Goal: Task Accomplishment & Management: Manage account settings

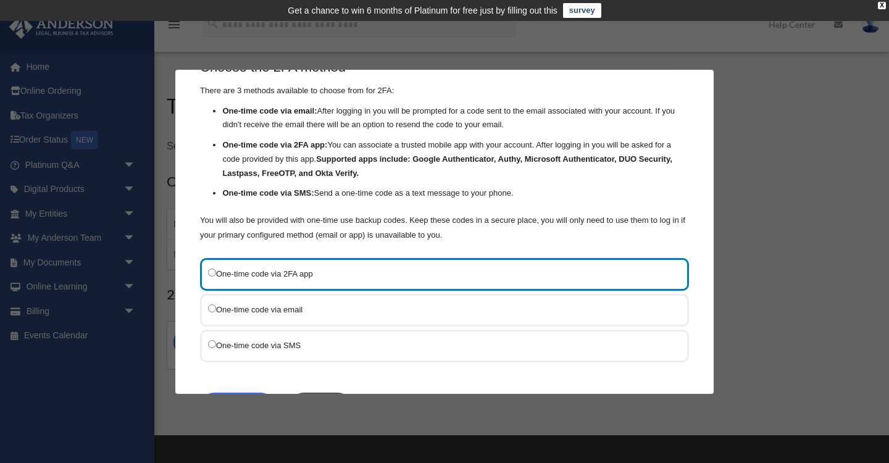
scroll to position [44, 0]
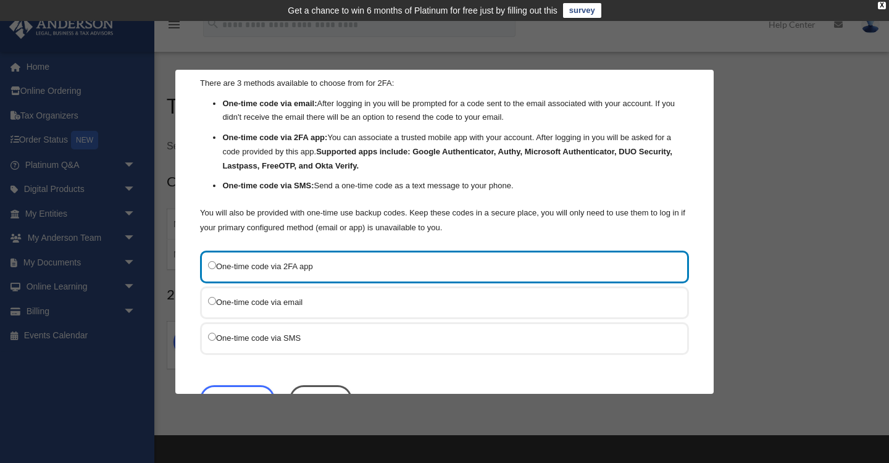
click at [201, 338] on div "One-time code via SMS" at bounding box center [444, 338] width 489 height 33
click at [227, 336] on label "One-time code via SMS" at bounding box center [438, 337] width 461 height 15
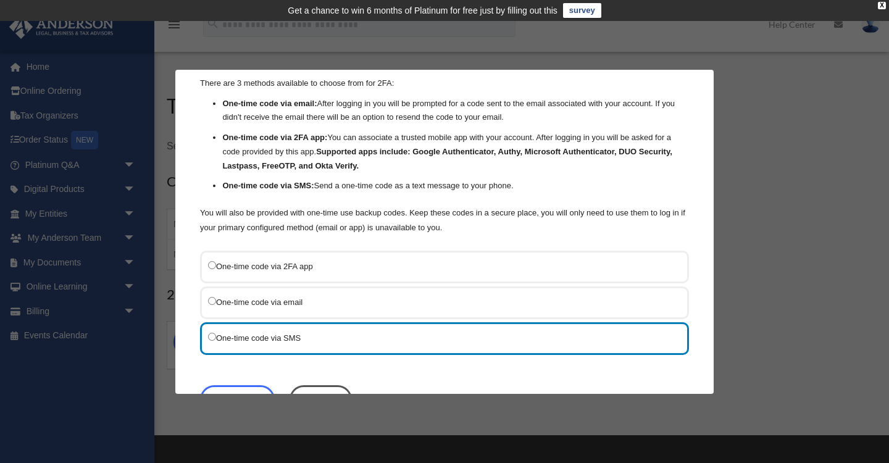
scroll to position [88, 0]
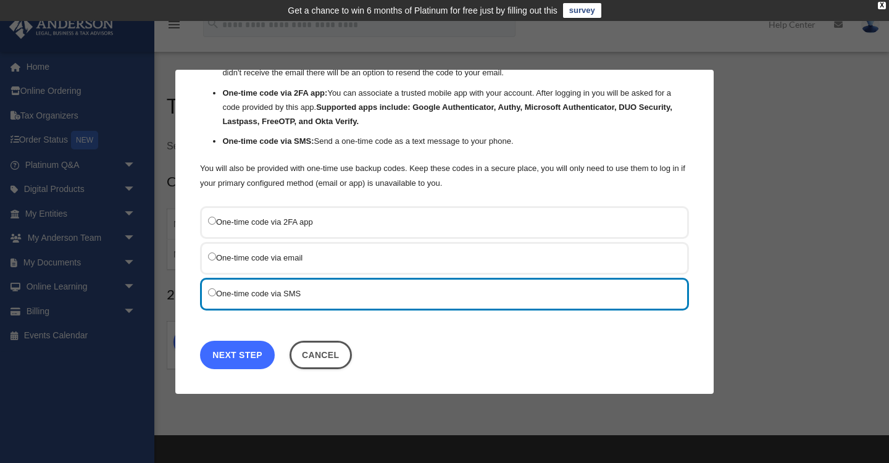
click at [237, 353] on link "Next Step" at bounding box center [237, 354] width 75 height 28
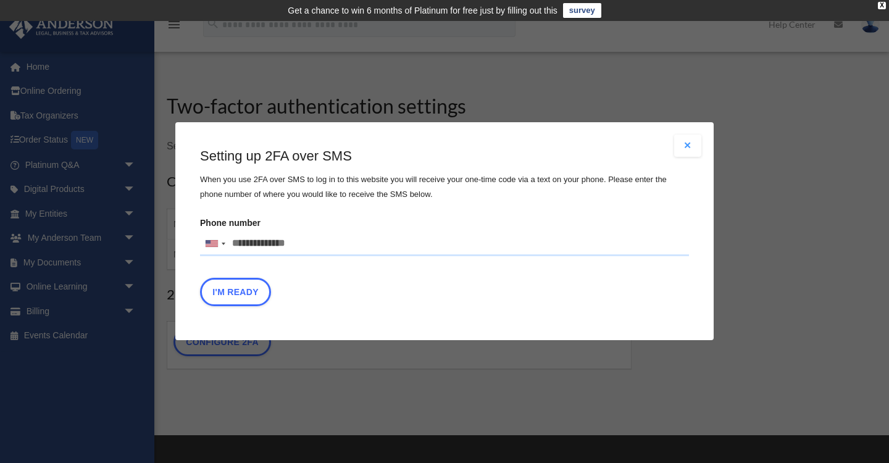
click at [236, 249] on input "Phone number [GEOGRAPHIC_DATA] +1 [GEOGRAPHIC_DATA] +44 [GEOGRAPHIC_DATA] (‫[GE…" at bounding box center [444, 244] width 489 height 25
type input "**********"
click at [222, 295] on button "I'm Ready" at bounding box center [235, 293] width 71 height 28
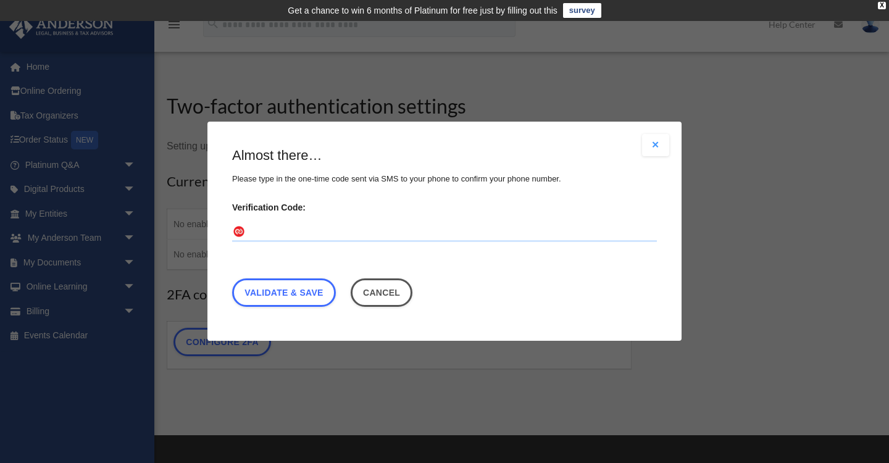
click at [260, 233] on input "Verification Code:" at bounding box center [444, 233] width 425 height 20
type input "******"
click at [260, 298] on link "Validate & Save" at bounding box center [284, 293] width 104 height 28
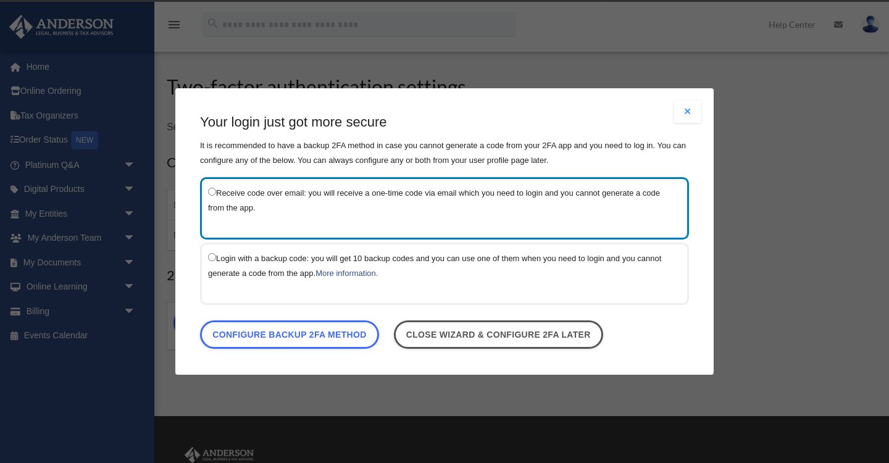
scroll to position [18, 0]
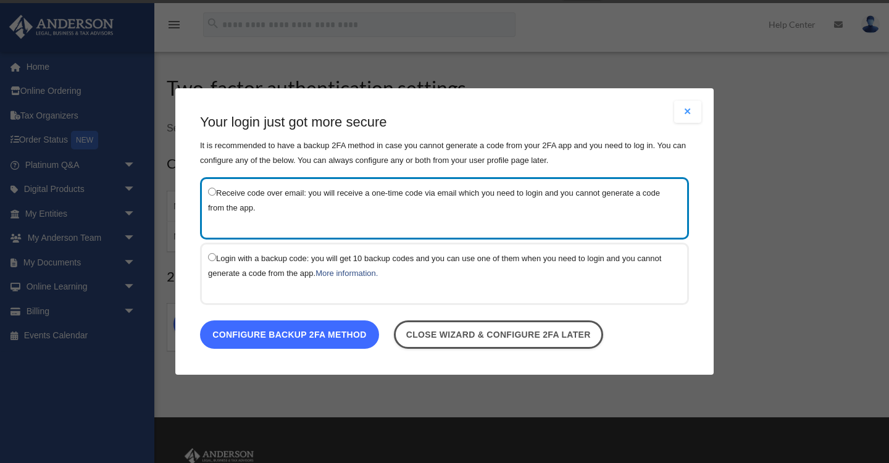
click at [292, 333] on link "Configure backup 2FA method" at bounding box center [289, 335] width 179 height 28
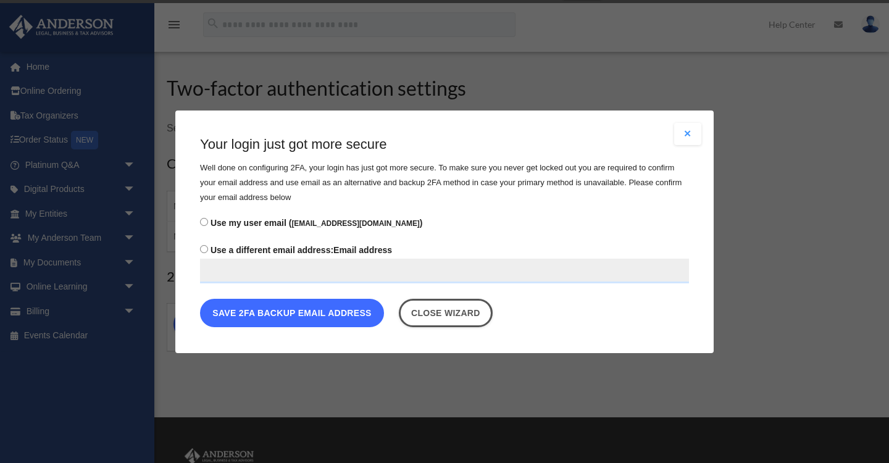
click at [278, 316] on button "Save 2FA backup email address" at bounding box center [292, 312] width 184 height 28
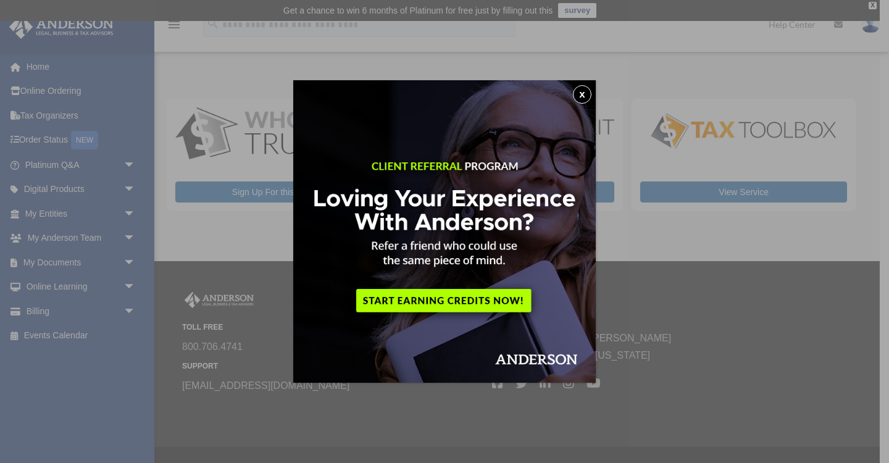
click at [579, 93] on button "x" at bounding box center [582, 94] width 19 height 19
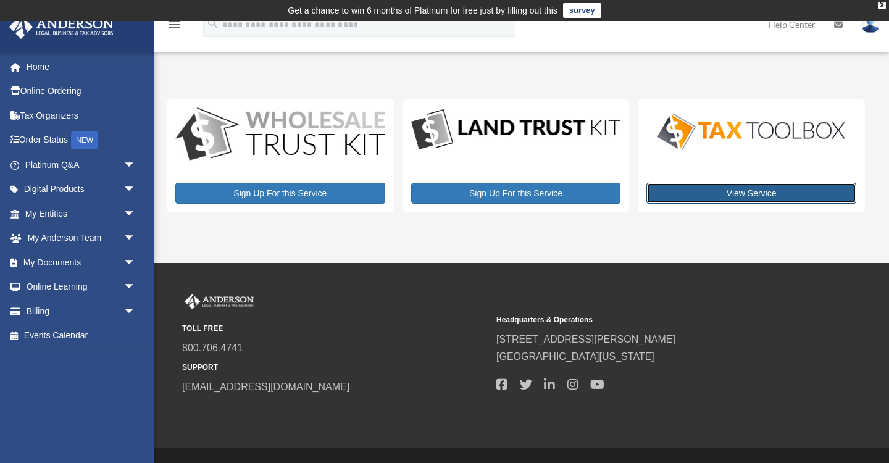
click at [673, 192] on link "View Service" at bounding box center [752, 193] width 210 height 21
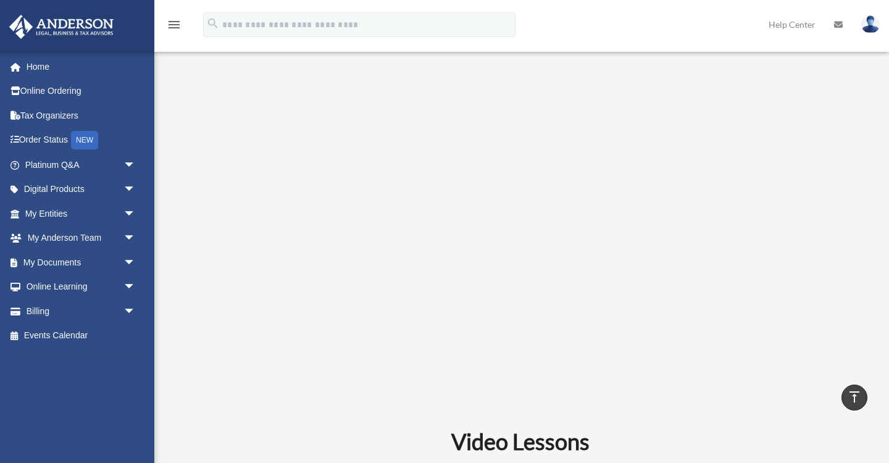
scroll to position [365, 0]
click at [132, 235] on span "arrow_drop_down" at bounding box center [136, 238] width 25 height 25
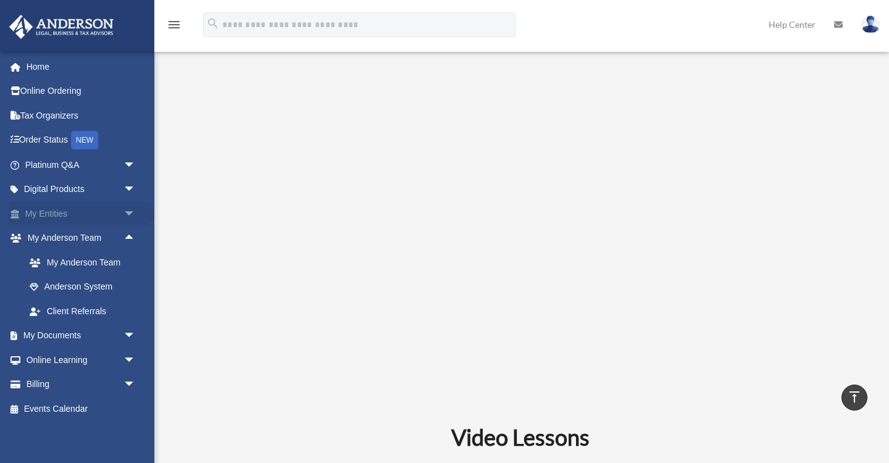
click at [129, 215] on span "arrow_drop_down" at bounding box center [136, 213] width 25 height 25
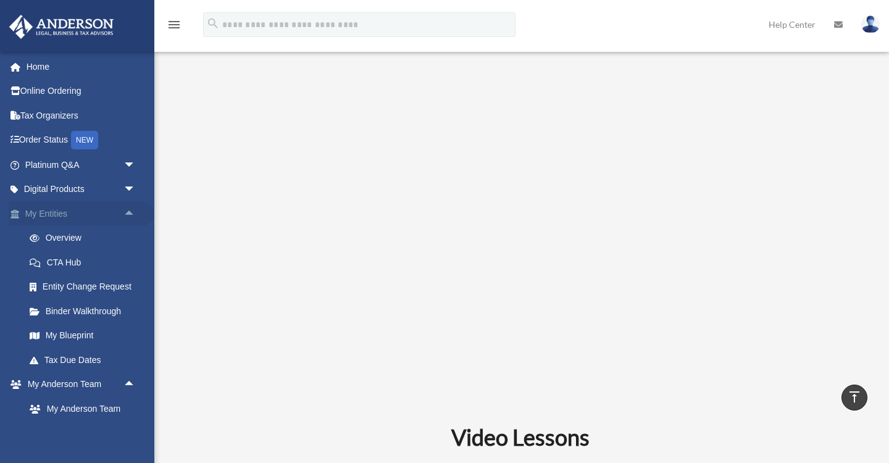
click at [129, 215] on span "arrow_drop_up" at bounding box center [136, 213] width 25 height 25
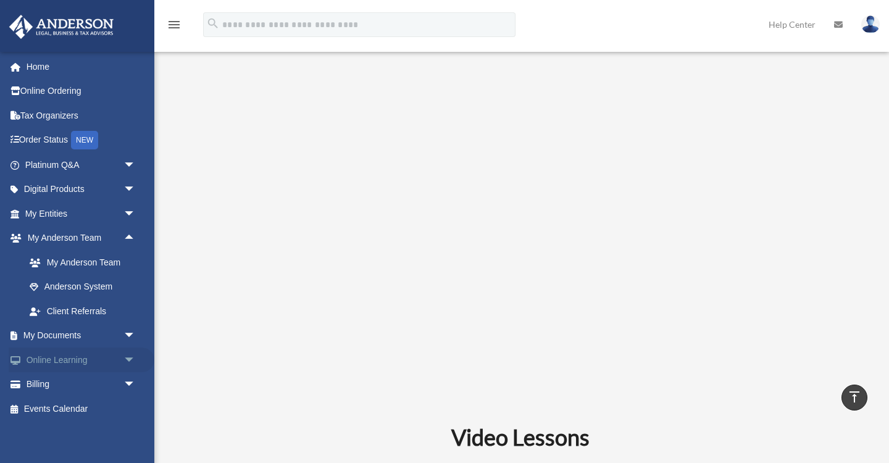
click at [131, 359] on span "arrow_drop_down" at bounding box center [136, 360] width 25 height 25
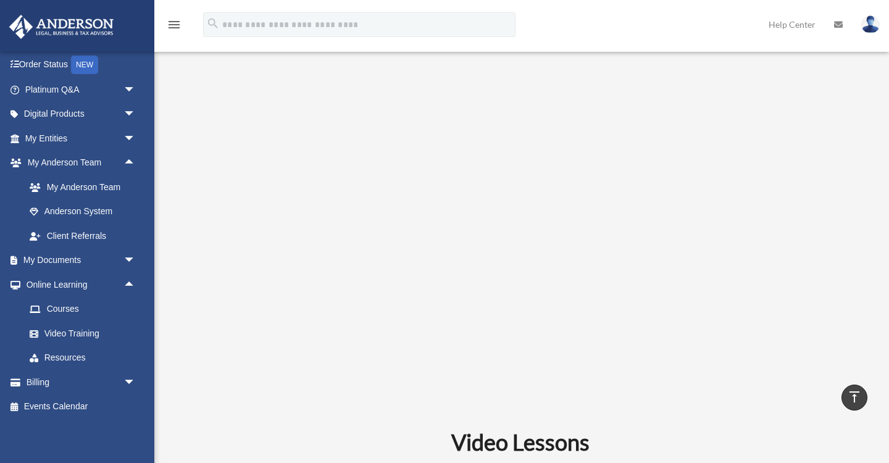
scroll to position [371, 0]
